Goal: Task Accomplishment & Management: Use online tool/utility

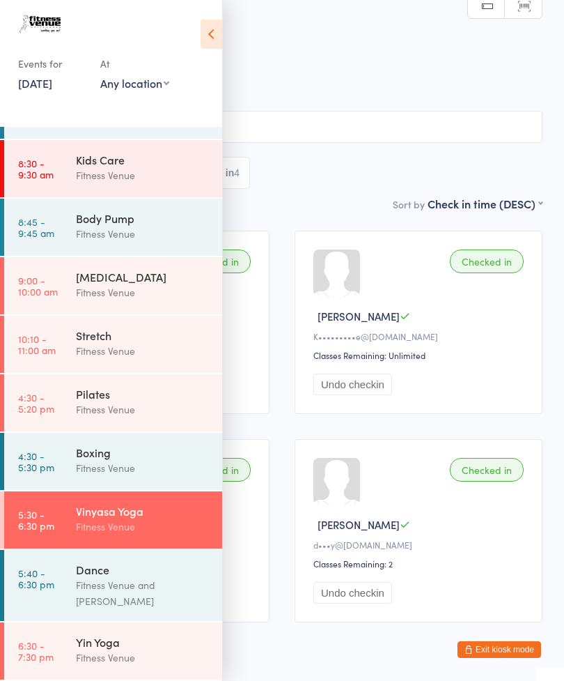
scroll to position [222, 0]
click at [102, 640] on div "Yin Yoga" at bounding box center [143, 641] width 134 height 15
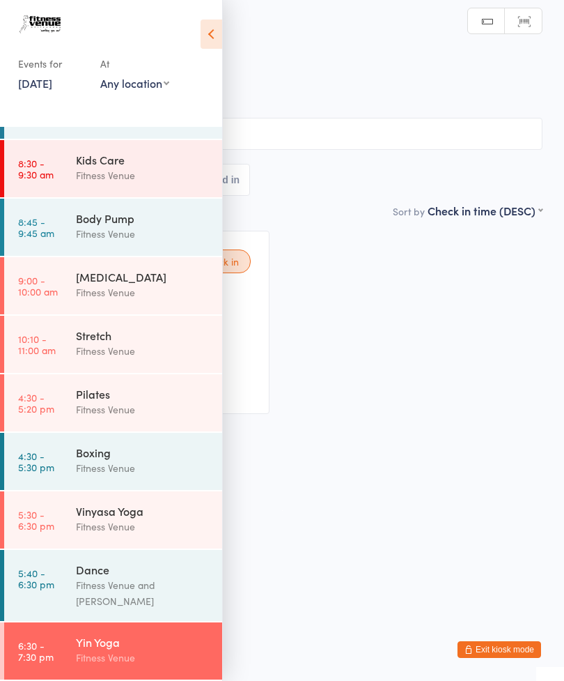
click at [215, 32] on icon at bounding box center [212, 34] width 22 height 29
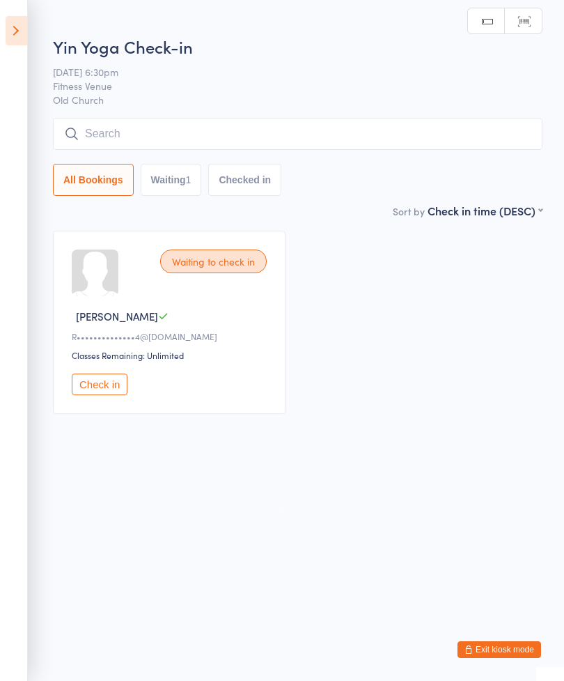
click at [88, 392] on button "Check in" at bounding box center [100, 385] width 56 height 22
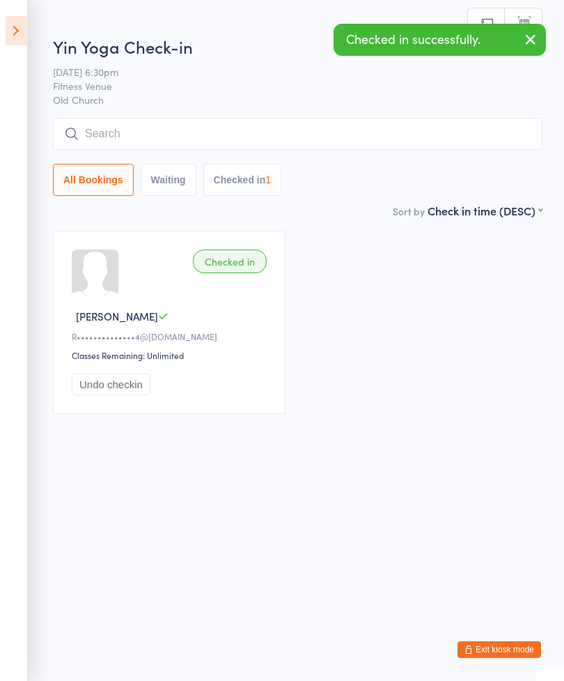
click at [107, 134] on input "search" at bounding box center [298, 134] width 490 height 32
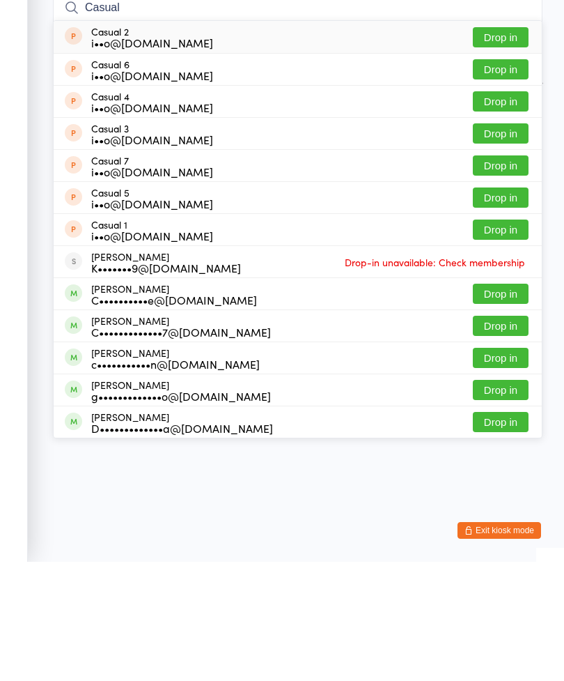
type input "Casual"
click at [495, 339] on button "Drop in" at bounding box center [501, 349] width 56 height 20
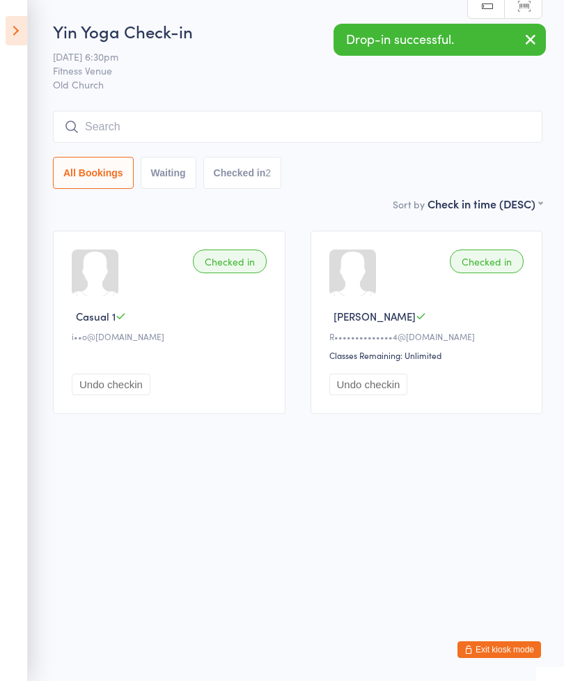
click at [118, 130] on input "search" at bounding box center [298, 127] width 490 height 32
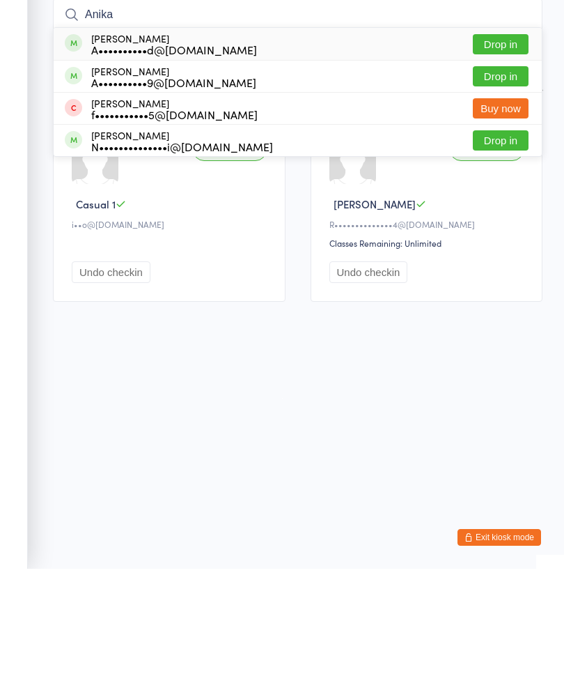
type input "Anika"
click at [489, 146] on button "Drop in" at bounding box center [501, 156] width 56 height 20
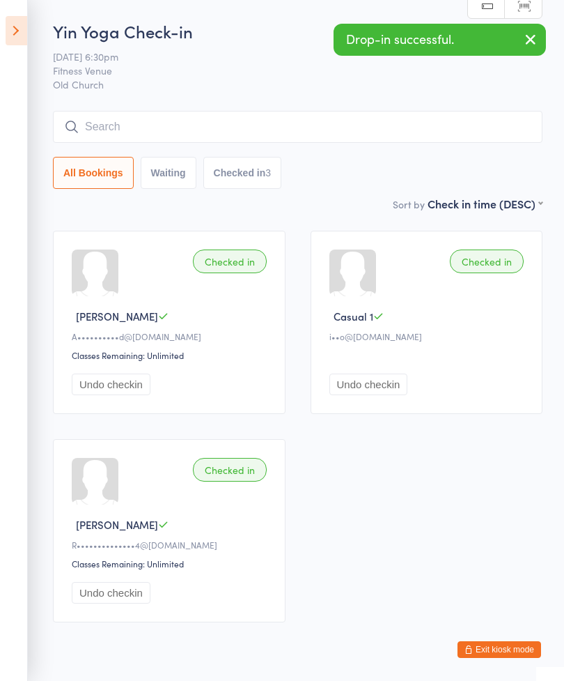
click at [20, 36] on icon at bounding box center [17, 30] width 22 height 29
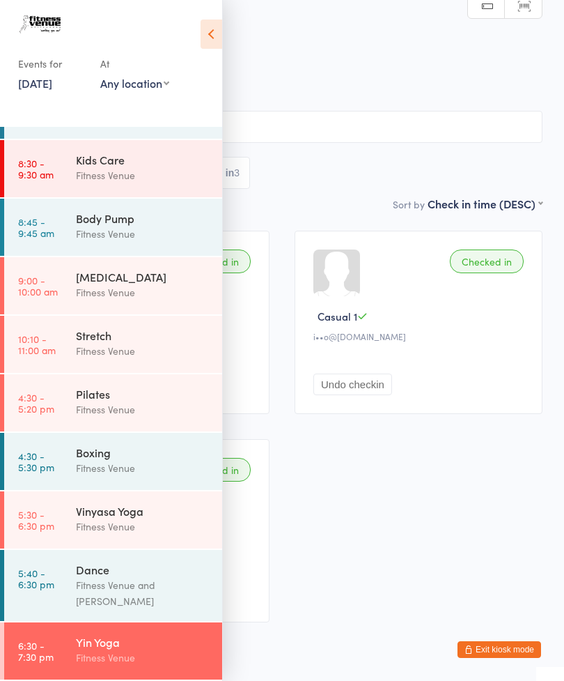
click at [85, 515] on div "Vinyasa Yoga" at bounding box center [143, 510] width 134 height 15
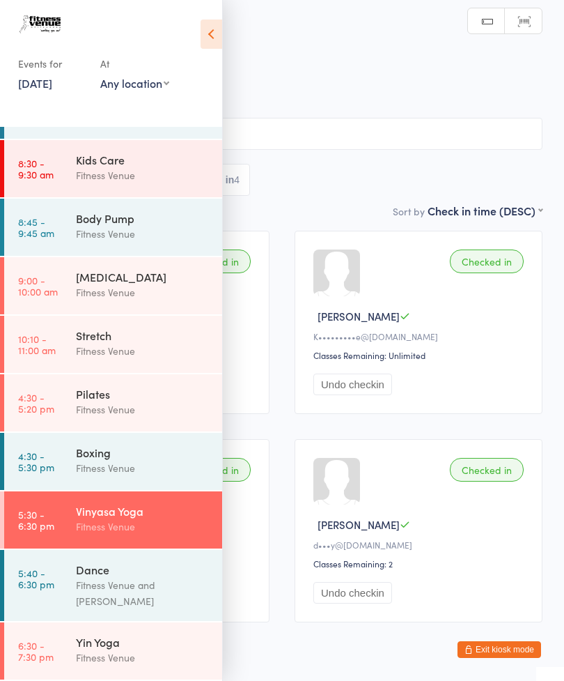
click at [207, 38] on icon at bounding box center [212, 34] width 22 height 29
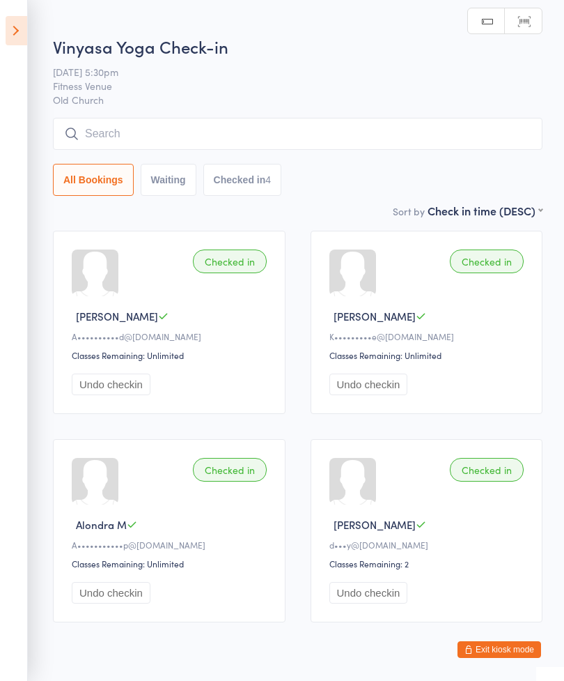
click at [16, 24] on icon at bounding box center [17, 30] width 22 height 29
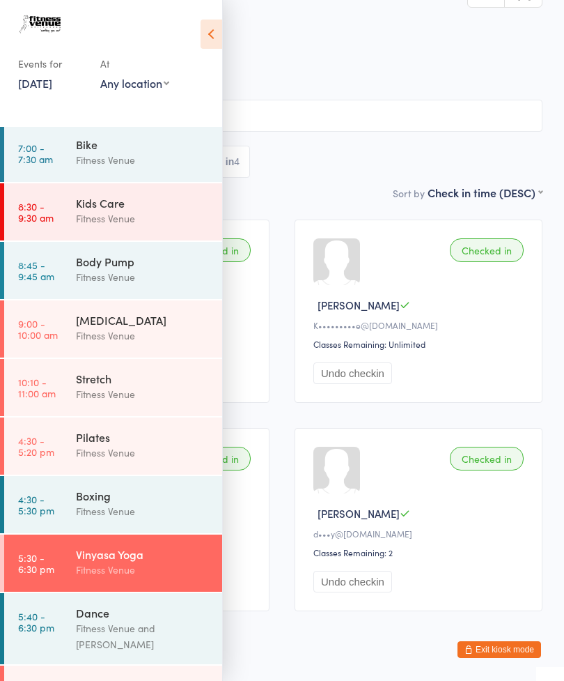
scroll to position [178, 0]
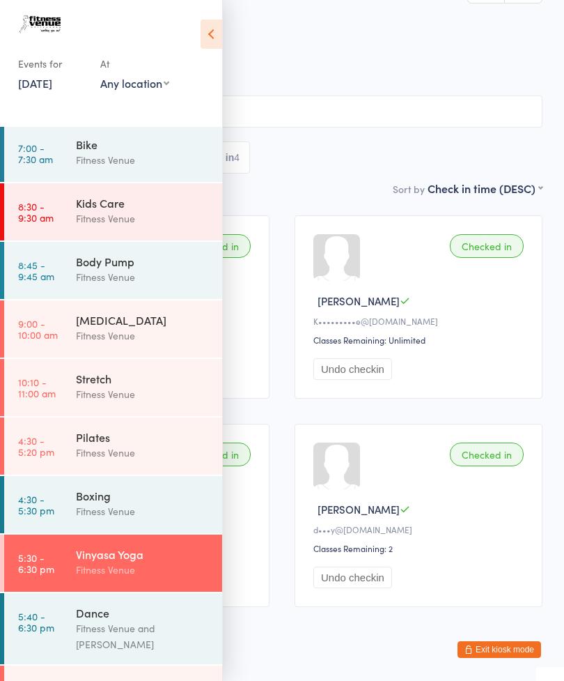
click at [88, 680] on div "Yin Yoga" at bounding box center [143, 684] width 134 height 15
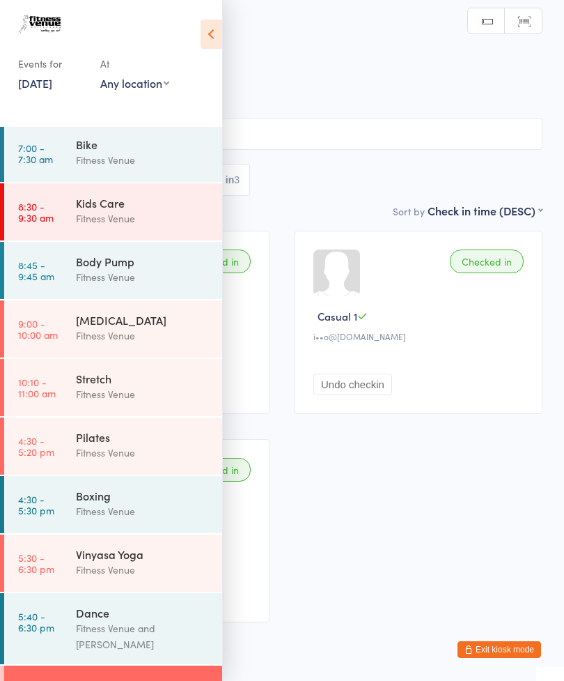
click at [209, 32] on icon at bounding box center [212, 34] width 22 height 29
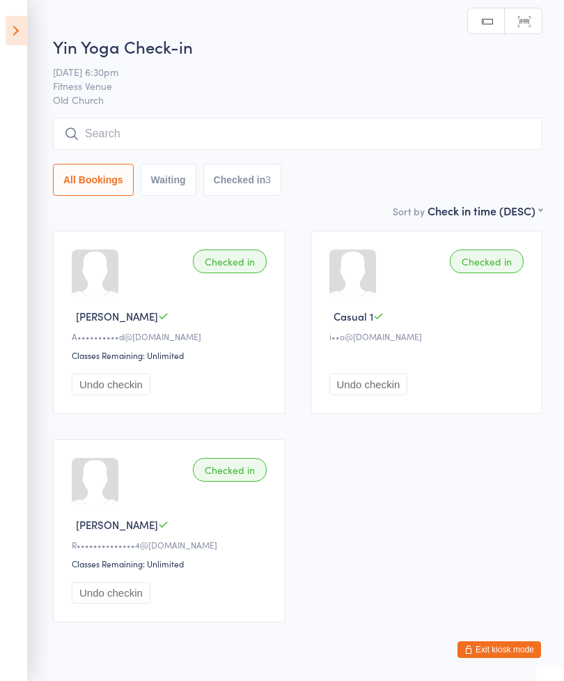
click at [121, 134] on input "search" at bounding box center [298, 134] width 490 height 32
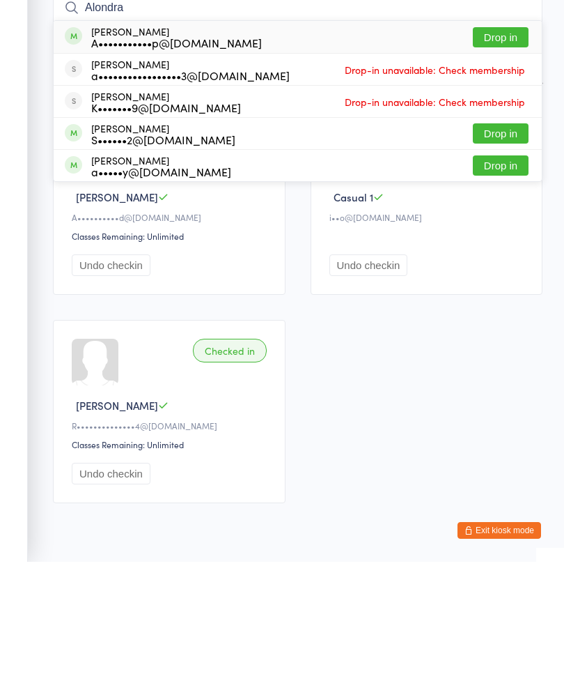
type input "Alondra"
click at [496, 146] on button "Drop in" at bounding box center [501, 156] width 56 height 20
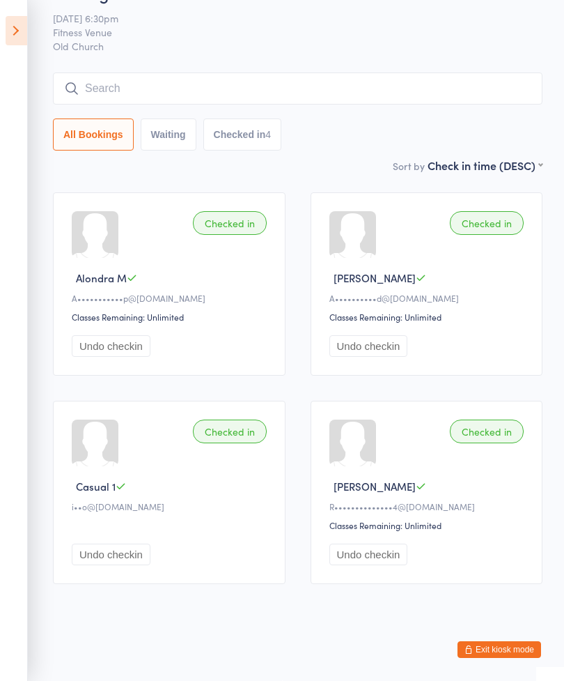
click at [106, 72] on input "search" at bounding box center [298, 88] width 490 height 32
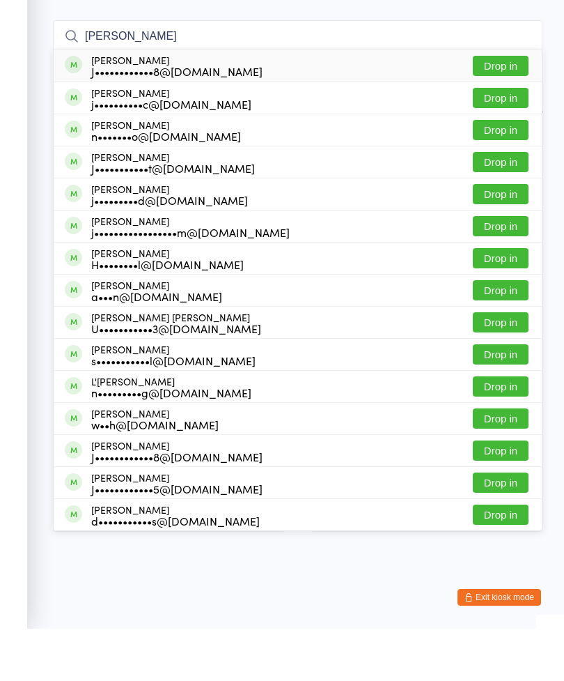
type input "[PERSON_NAME]"
click at [495, 108] on button "Drop in" at bounding box center [501, 118] width 56 height 20
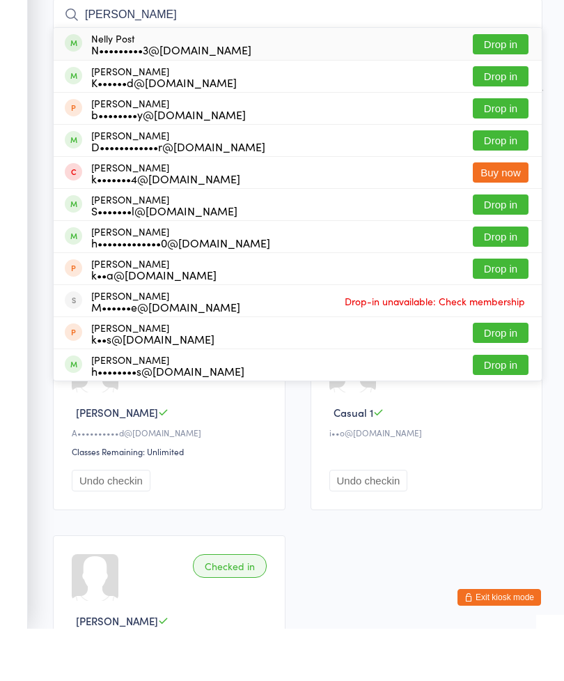
type input "[PERSON_NAME]"
click at [494, 86] on button "Drop in" at bounding box center [501, 96] width 56 height 20
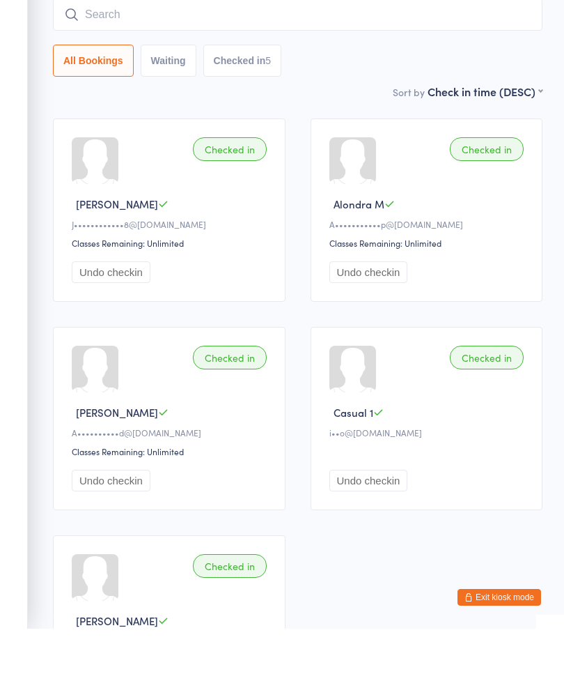
scroll to position [112, 0]
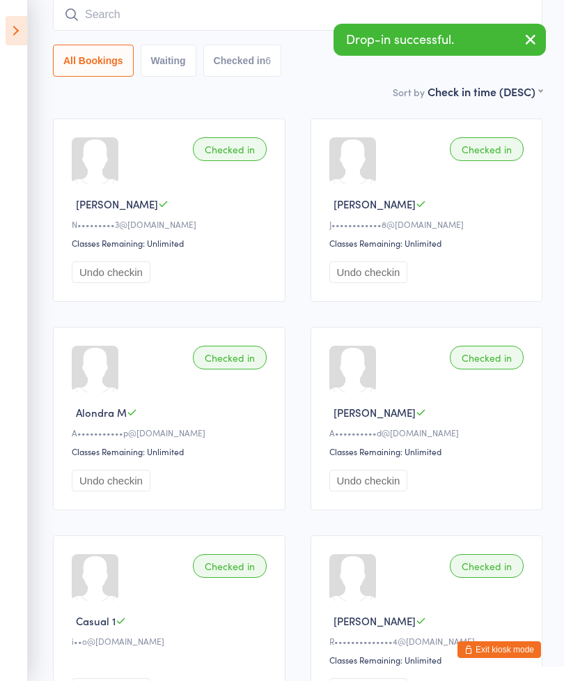
click at [112, 19] on input "search" at bounding box center [298, 15] width 490 height 32
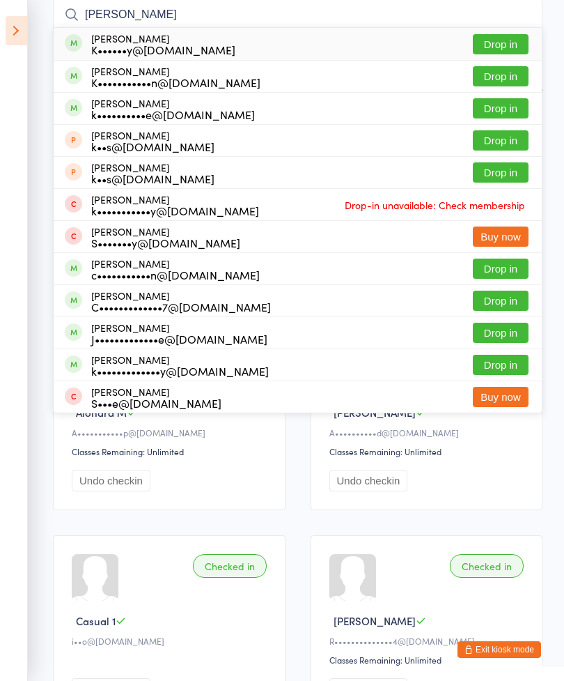
type input "[PERSON_NAME]"
click at [495, 43] on button "Drop in" at bounding box center [501, 44] width 56 height 20
